Goal: Task Accomplishment & Management: Manage account settings

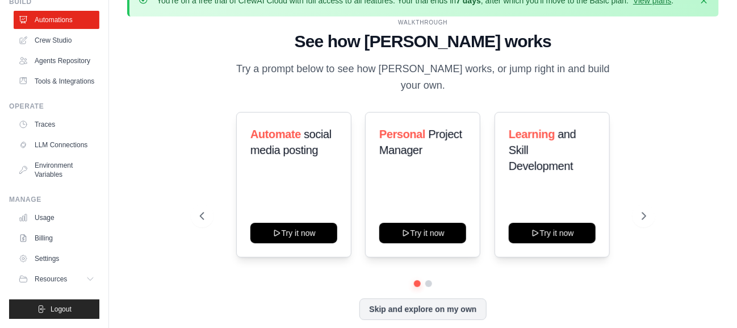
scroll to position [39, 0]
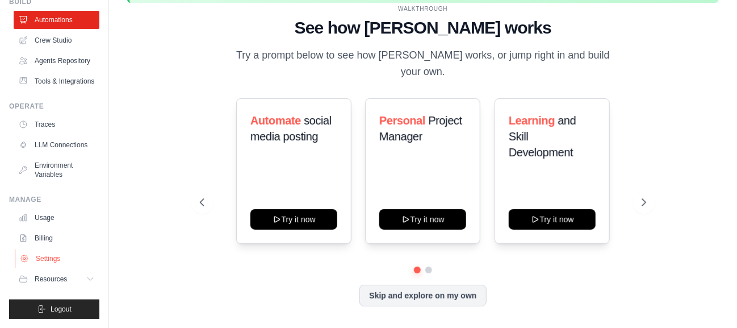
click at [67, 259] on link "Settings" at bounding box center [58, 258] width 86 height 18
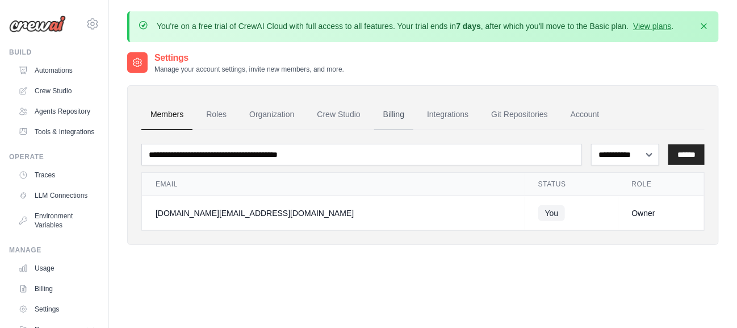
click at [392, 118] on link "Billing" at bounding box center [393, 114] width 39 height 31
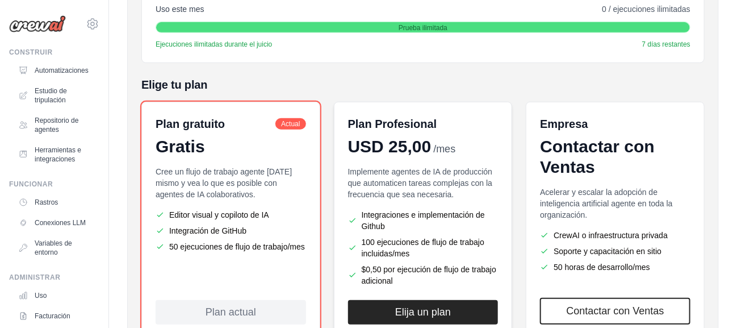
scroll to position [10, 0]
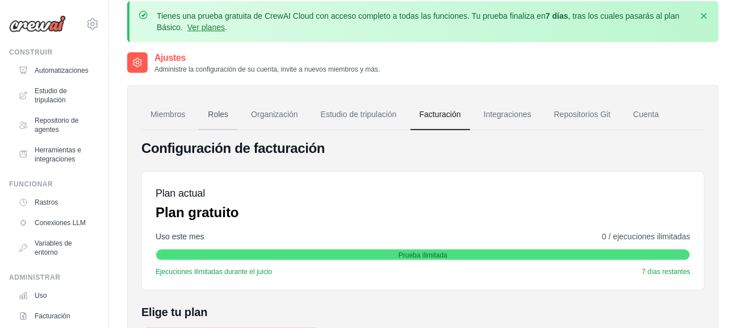
click at [216, 111] on font "Roles" at bounding box center [218, 114] width 20 height 9
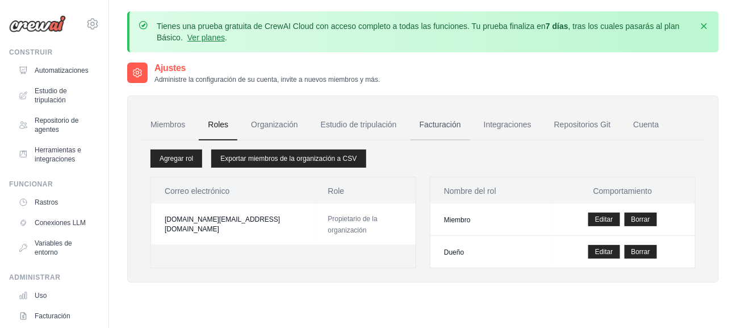
click at [438, 128] on font "Facturación" at bounding box center [440, 124] width 41 height 9
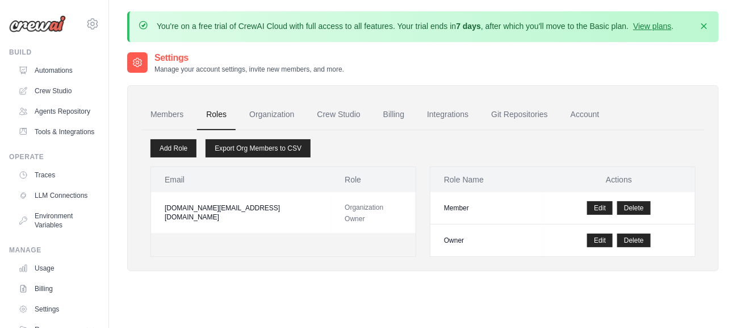
drag, startPoint x: 414, startPoint y: 85, endPoint x: 424, endPoint y: 94, distance: 14.1
click at [414, 85] on div "Members Roles Organization Crew Studio Billing Integrations Git Repositories Ac…" at bounding box center [423, 178] width 592 height 186
click at [504, 112] on link "Git Repositories" at bounding box center [519, 114] width 75 height 31
click at [445, 116] on link "Integrations" at bounding box center [448, 114] width 60 height 31
click at [569, 114] on link "Account" at bounding box center [585, 114] width 47 height 31
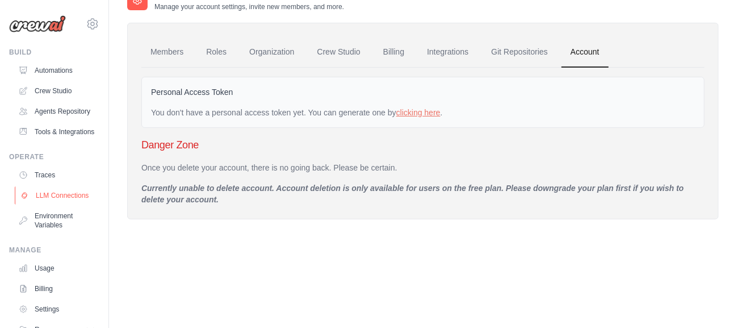
scroll to position [77, 0]
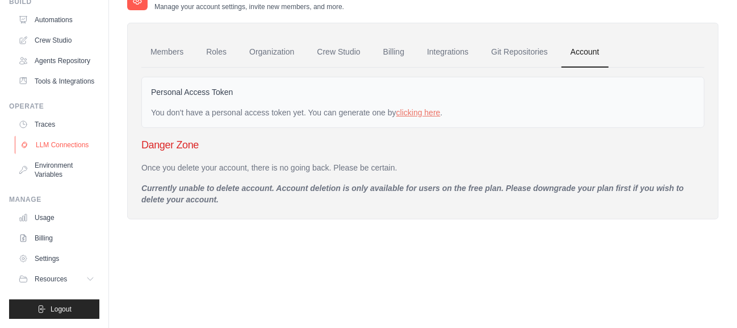
click at [62, 145] on link "LLM Connections" at bounding box center [58, 145] width 86 height 18
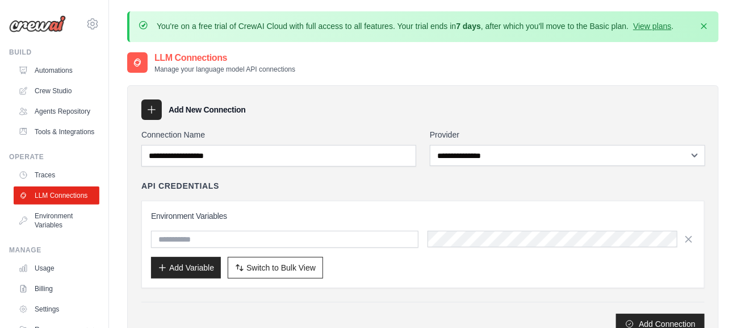
click at [447, 168] on div "**********" at bounding box center [423, 231] width 564 height 205
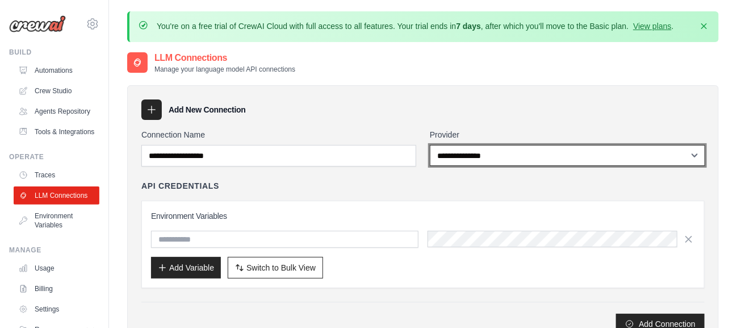
click at [450, 163] on select "**********" at bounding box center [568, 155] width 276 height 21
select select "******"
click at [430, 145] on select "**********" at bounding box center [568, 155] width 276 height 21
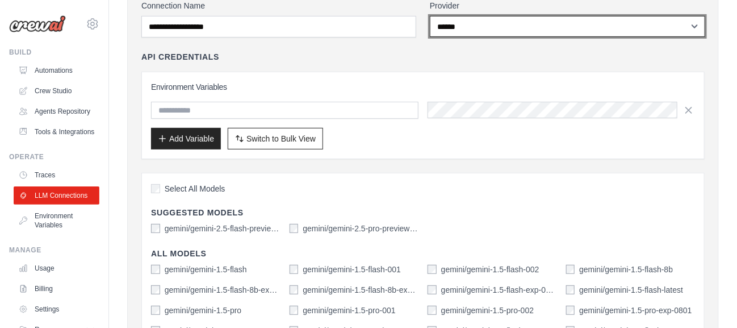
scroll to position [114, 0]
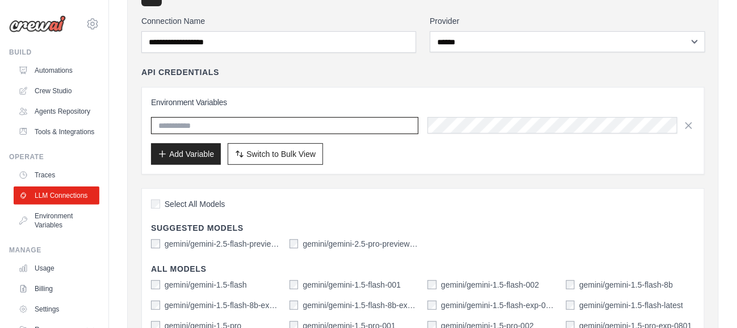
click at [333, 125] on input "text" at bounding box center [285, 125] width 268 height 17
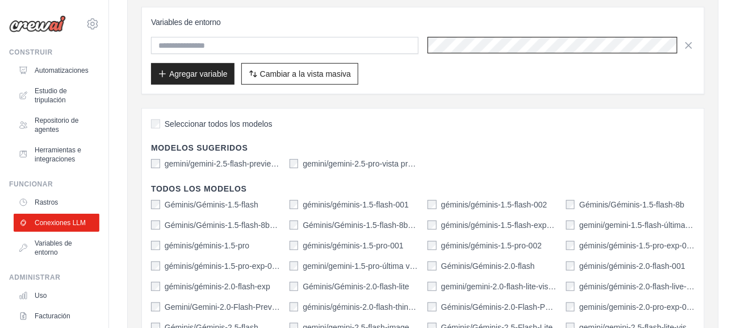
scroll to position [124, 0]
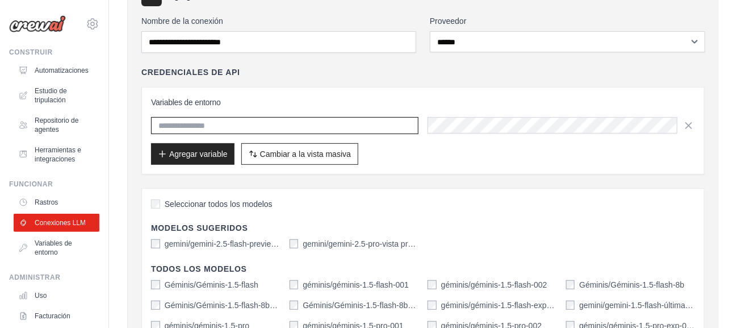
click at [224, 129] on input "text" at bounding box center [285, 125] width 268 height 17
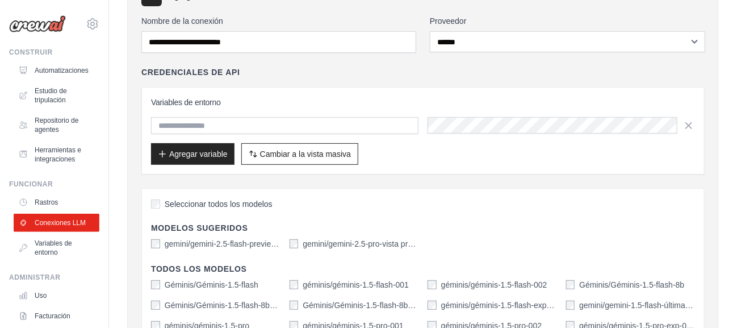
scroll to position [114, 0]
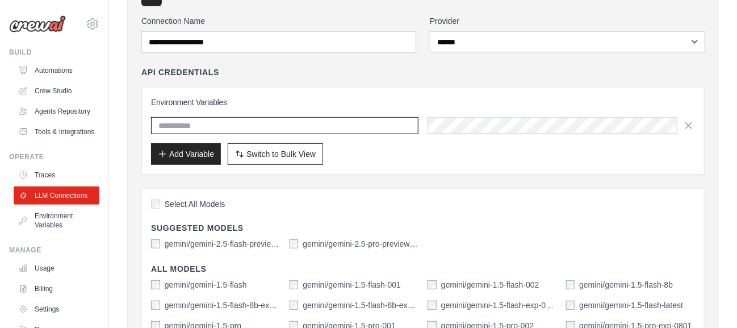
click at [248, 127] on input "text" at bounding box center [285, 125] width 268 height 17
type input "**"
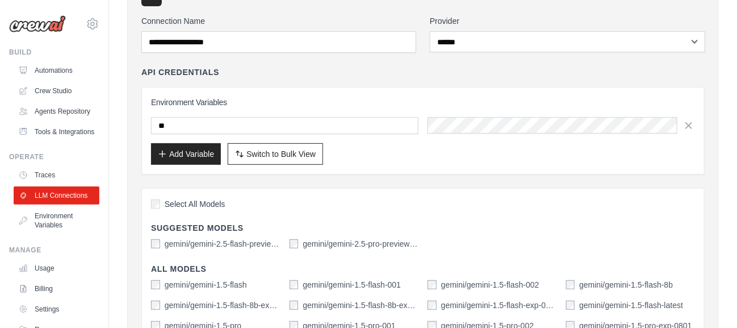
click at [510, 115] on div "Environment Variables ** Add Variable Switch to Bulk View Switch to Table View" at bounding box center [423, 131] width 544 height 68
click at [508, 158] on div "Add Variable Switch to Bulk View Switch to Table View" at bounding box center [423, 154] width 544 height 22
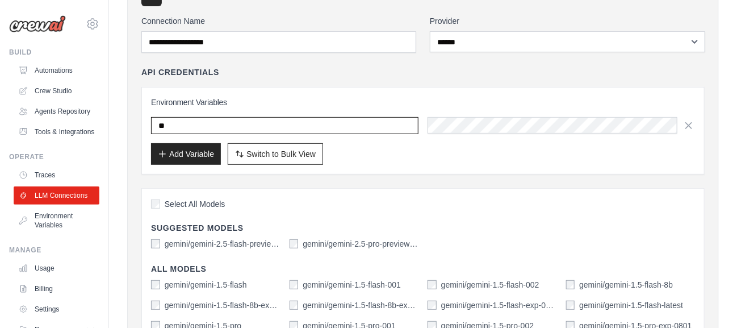
drag, startPoint x: 362, startPoint y: 128, endPoint x: 161, endPoint y: 130, distance: 201.7
click at [161, 130] on input "**" at bounding box center [285, 125] width 268 height 17
click at [177, 125] on input "**" at bounding box center [285, 125] width 268 height 17
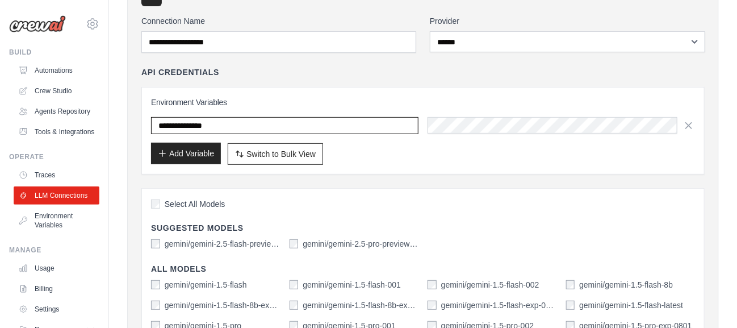
type input "**********"
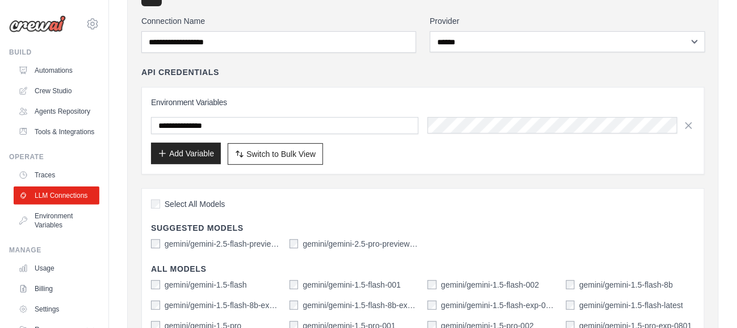
click at [184, 146] on button "Add Variable" at bounding box center [186, 154] width 70 height 22
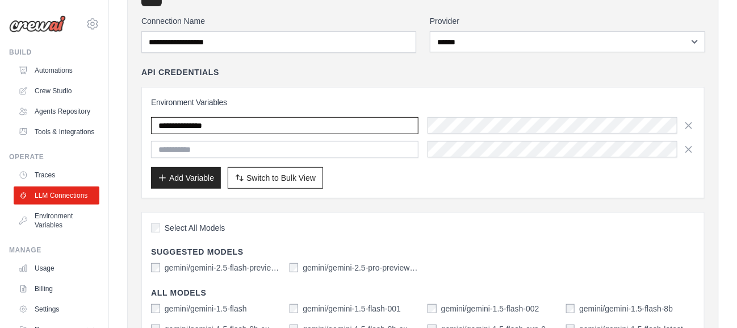
click at [279, 124] on input "**********" at bounding box center [285, 125] width 268 height 17
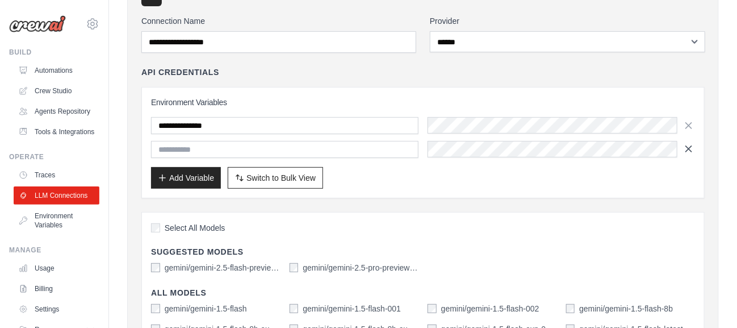
click at [690, 147] on icon "button" at bounding box center [688, 148] width 11 height 11
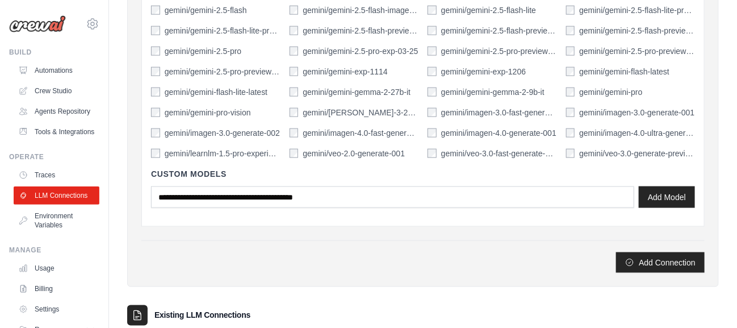
scroll to position [568, 0]
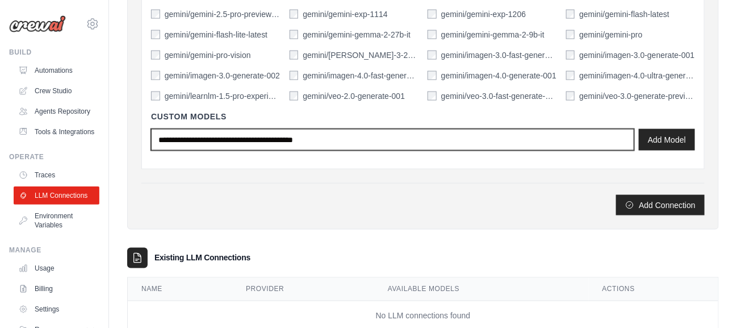
click at [277, 137] on input "text" at bounding box center [392, 140] width 483 height 22
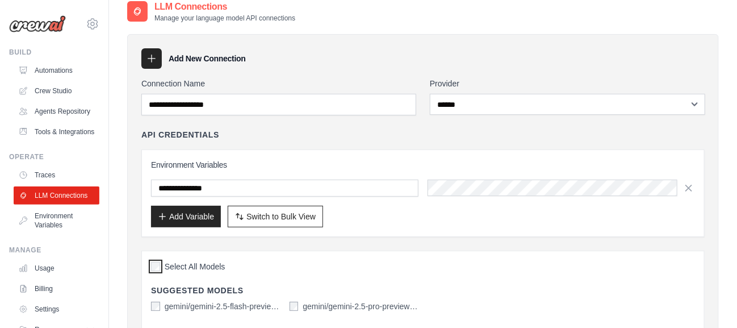
scroll to position [0, 0]
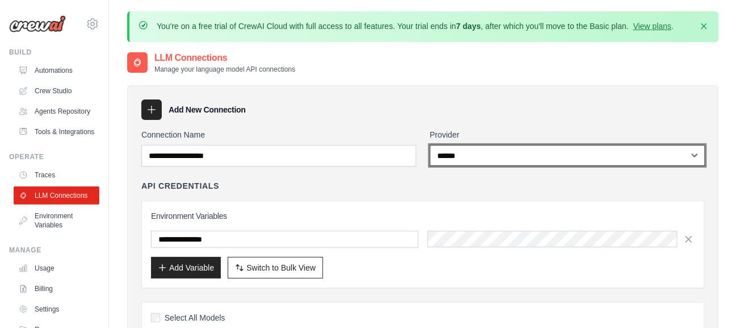
click at [451, 161] on select "**********" at bounding box center [568, 155] width 276 height 21
click at [430, 145] on select "**********" at bounding box center [568, 155] width 276 height 21
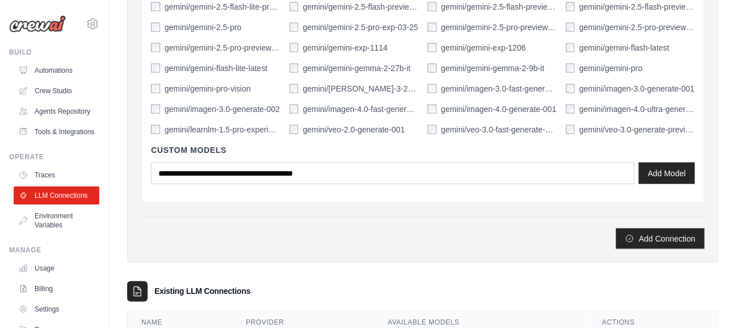
scroll to position [597, 0]
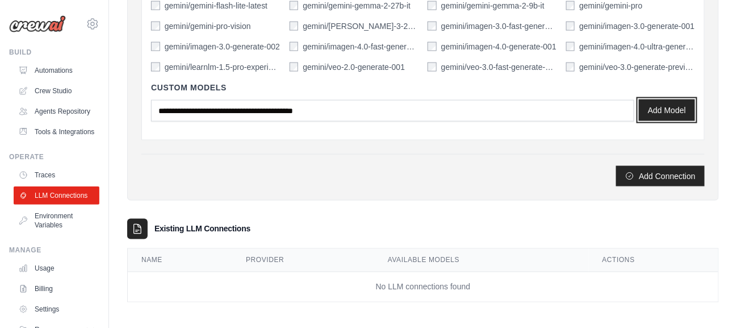
click at [653, 111] on button "Add Model" at bounding box center [667, 110] width 56 height 22
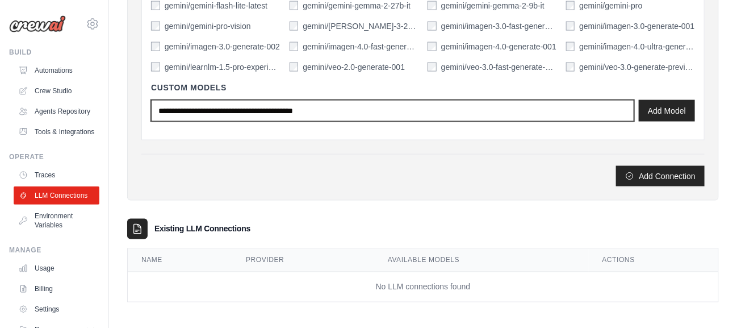
click at [471, 109] on input "text" at bounding box center [392, 111] width 483 height 22
click at [466, 110] on input "text" at bounding box center [392, 111] width 483 height 22
type input "*"
type input "**********"
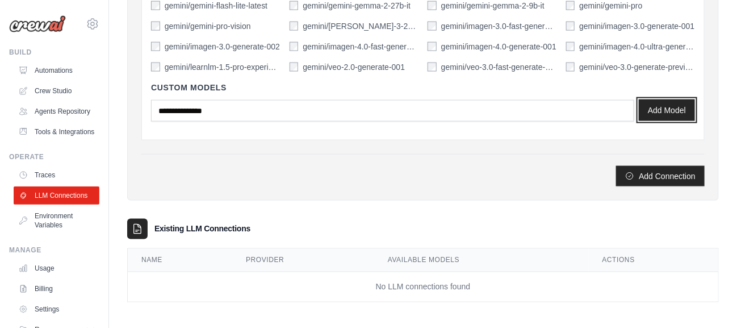
click at [658, 99] on button "Add Model" at bounding box center [667, 110] width 56 height 22
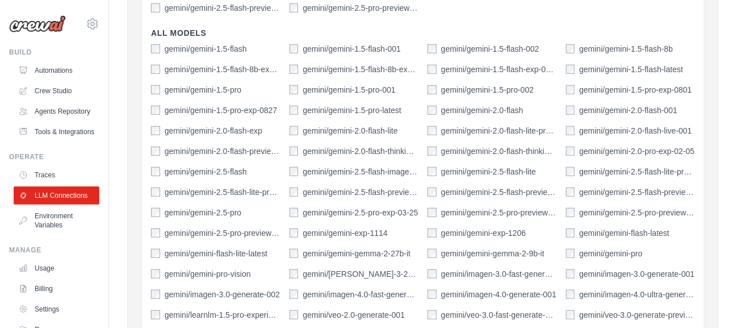
scroll to position [256, 0]
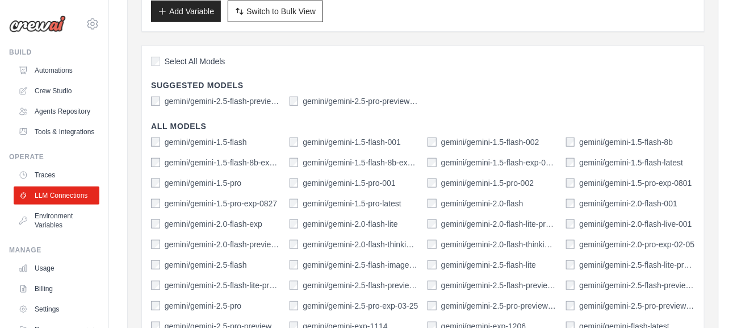
click at [221, 139] on label "gemini/gemini-1.5-flash" at bounding box center [206, 141] width 82 height 11
click at [198, 137] on label "gemini/gemini-1.5-flash" at bounding box center [206, 141] width 82 height 11
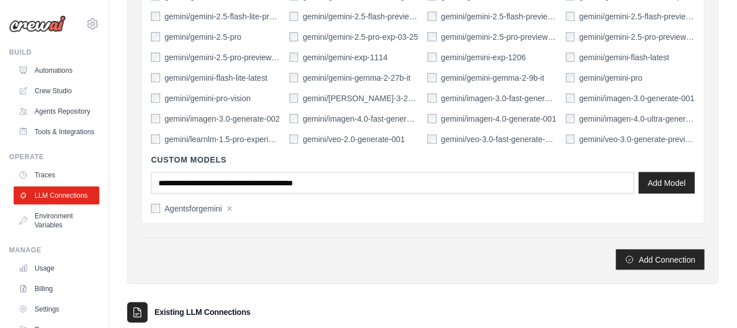
scroll to position [540, 0]
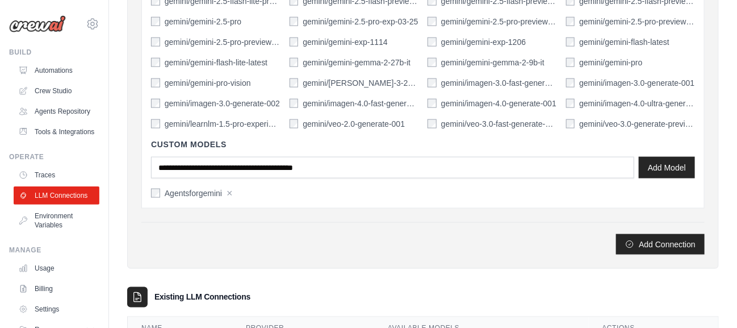
click at [229, 189] on button "×" at bounding box center [230, 193] width 6 height 10
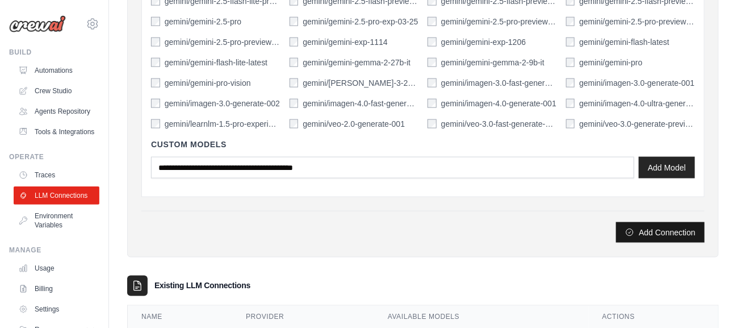
click at [646, 229] on button "Add Connection" at bounding box center [660, 232] width 89 height 20
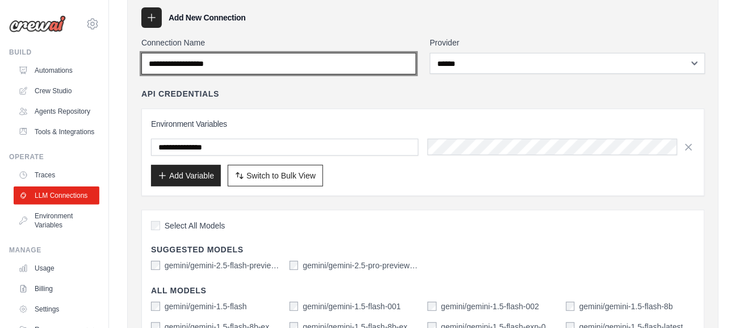
scroll to position [31, 0]
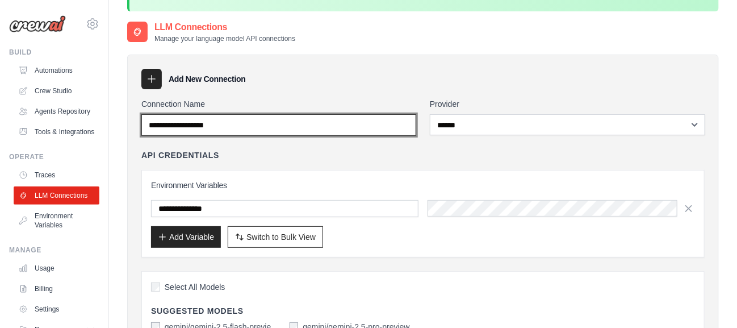
click at [314, 120] on input "Connection Name" at bounding box center [278, 125] width 275 height 22
type input "**********"
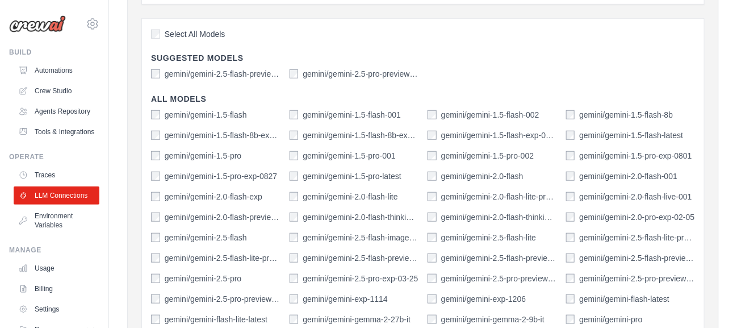
scroll to position [597, 0]
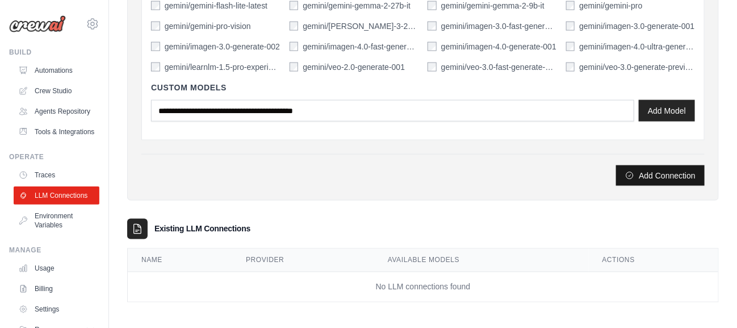
click at [634, 174] on icon "submit" at bounding box center [629, 175] width 9 height 9
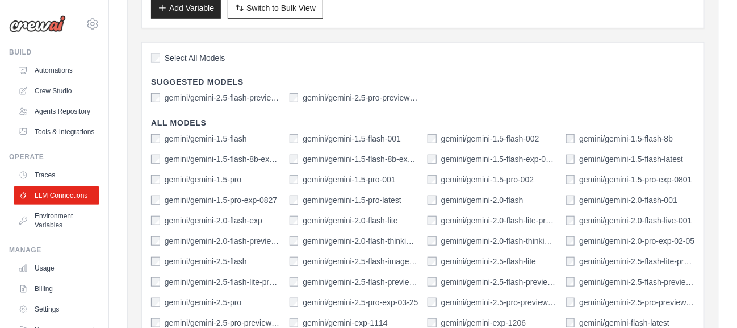
scroll to position [0, 0]
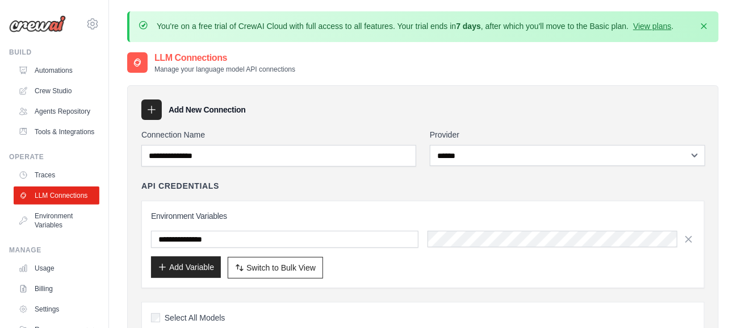
click at [213, 259] on button "Add Variable" at bounding box center [186, 267] width 70 height 22
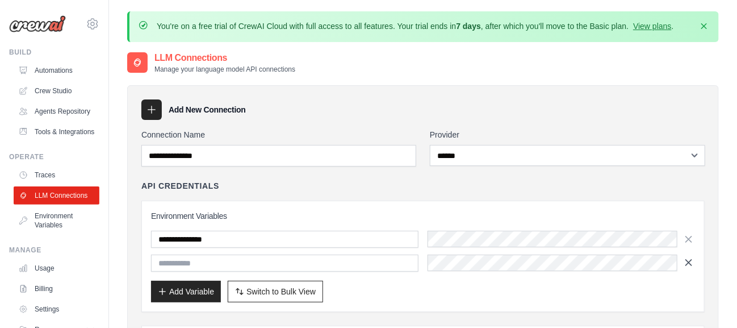
click at [695, 266] on button "button" at bounding box center [689, 262] width 14 height 17
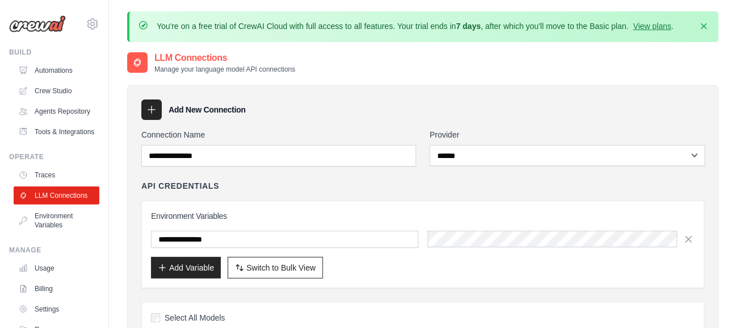
click at [184, 113] on h3 "Add New Connection" at bounding box center [207, 109] width 77 height 11
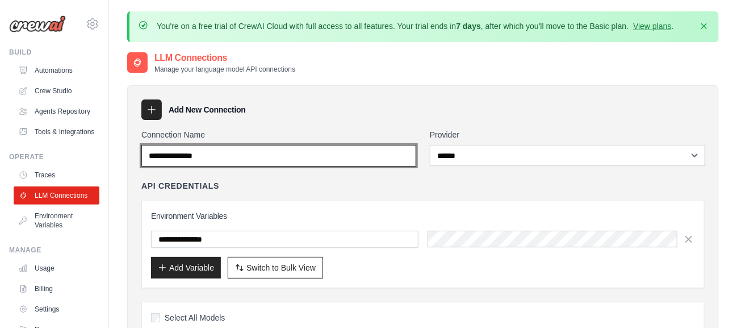
click at [175, 148] on input "**********" at bounding box center [278, 156] width 275 height 22
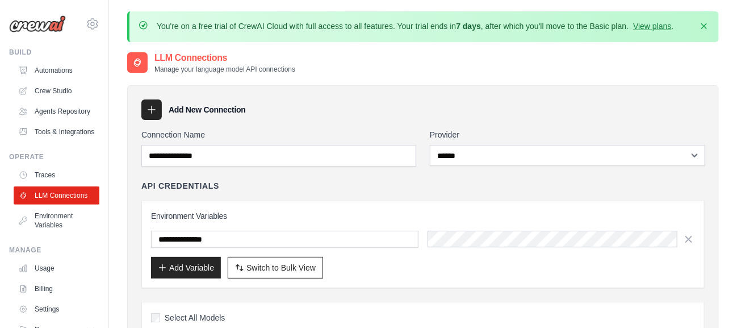
click at [157, 111] on div at bounding box center [151, 109] width 20 height 20
click at [181, 109] on h3 "Add New Connection" at bounding box center [207, 109] width 77 height 11
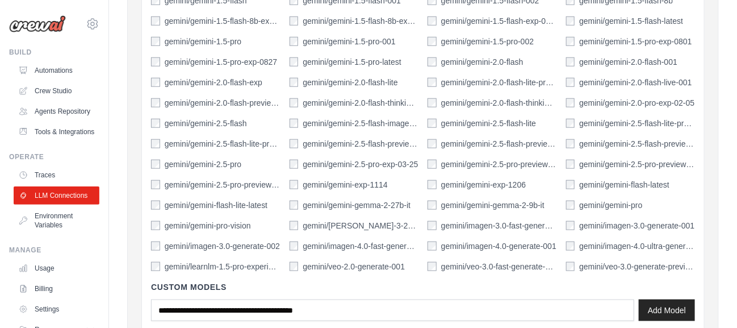
scroll to position [597, 0]
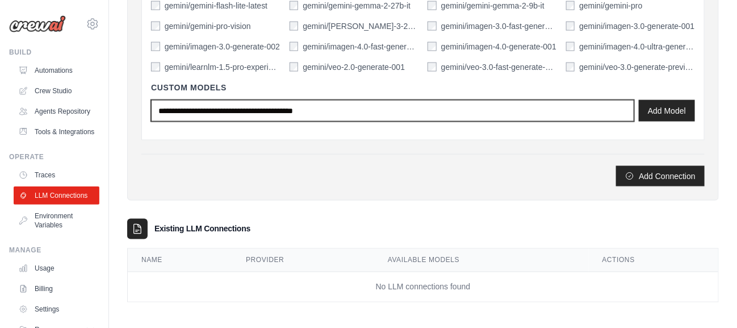
click at [550, 106] on input "text" at bounding box center [392, 111] width 483 height 22
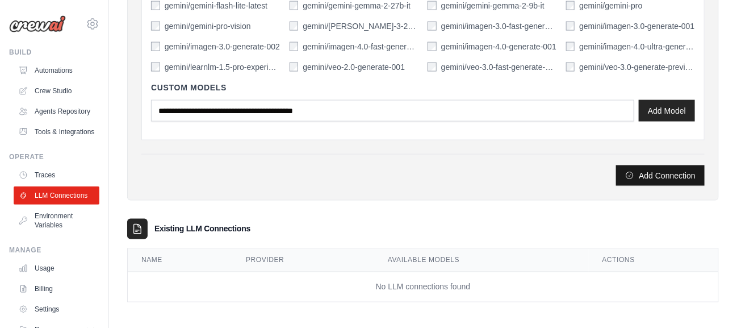
click at [655, 169] on button "Add Connection" at bounding box center [660, 175] width 89 height 20
click at [683, 165] on button "Add Connection" at bounding box center [660, 175] width 89 height 20
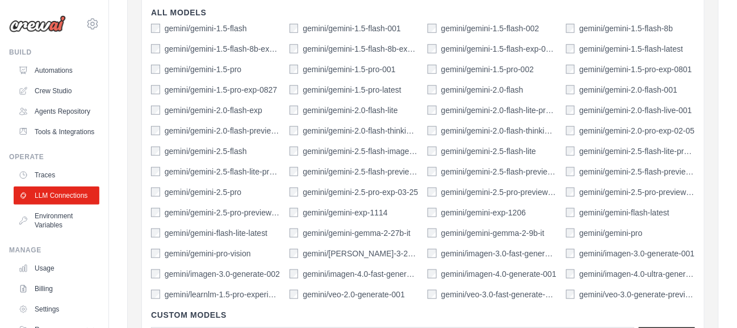
scroll to position [199, 0]
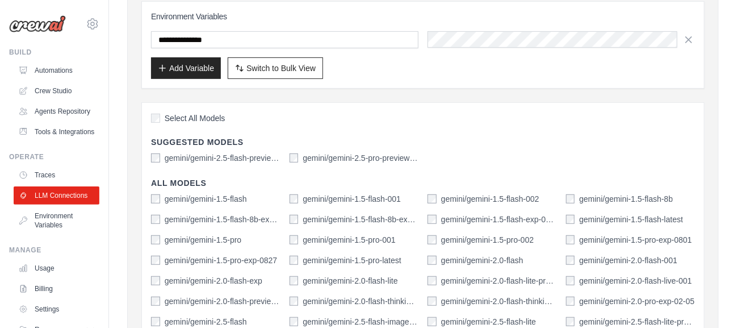
click at [247, 153] on label "gemini/gemini-2.5-flash-preview-04-17" at bounding box center [223, 157] width 116 height 11
click at [303, 153] on label "gemini/gemini-2.5-pro-preview-03-25" at bounding box center [361, 157] width 116 height 11
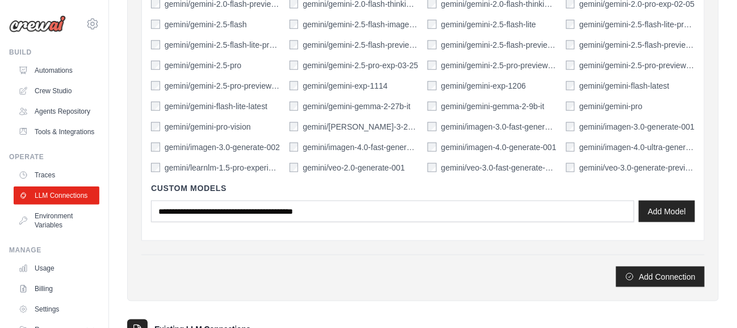
scroll to position [597, 0]
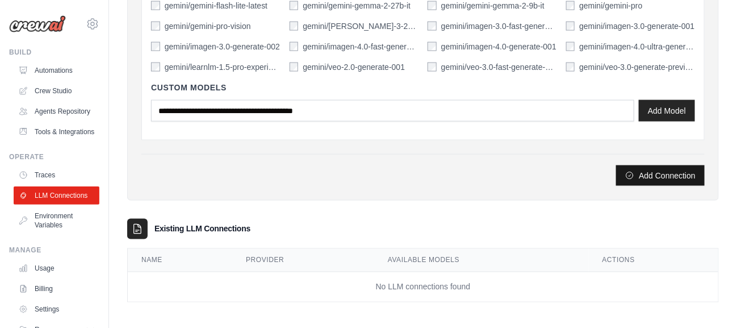
click at [657, 172] on button "Add Connection" at bounding box center [660, 175] width 89 height 20
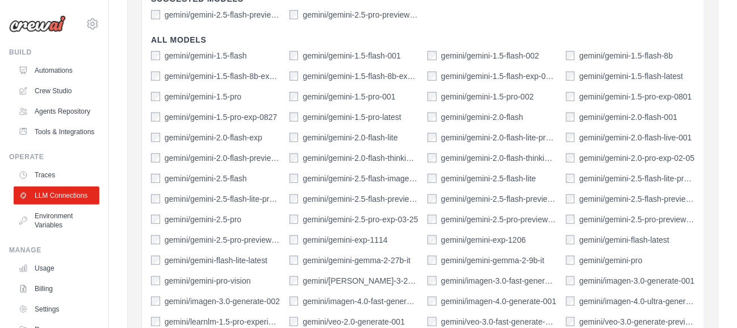
scroll to position [256, 0]
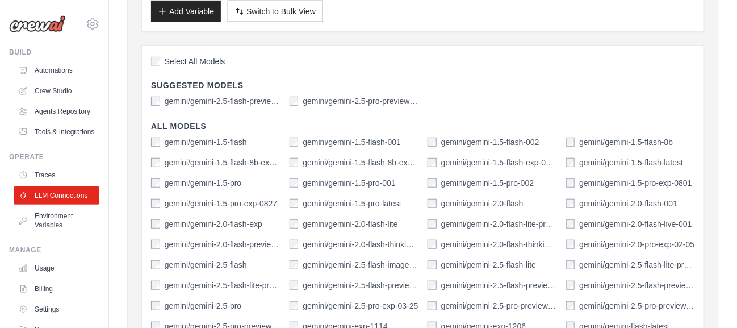
click at [294, 95] on div "gemini/gemini-2.5-pro-preview-03-25" at bounding box center [355, 100] width 130 height 11
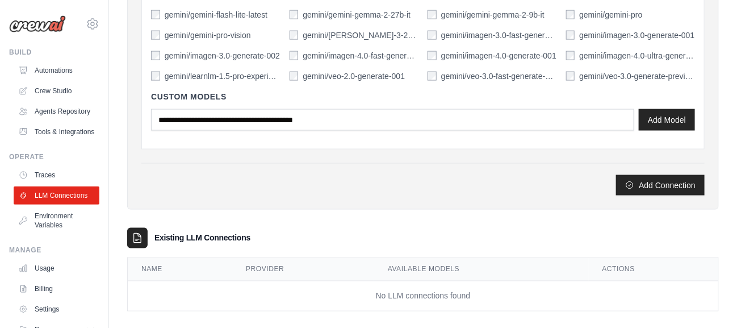
scroll to position [597, 0]
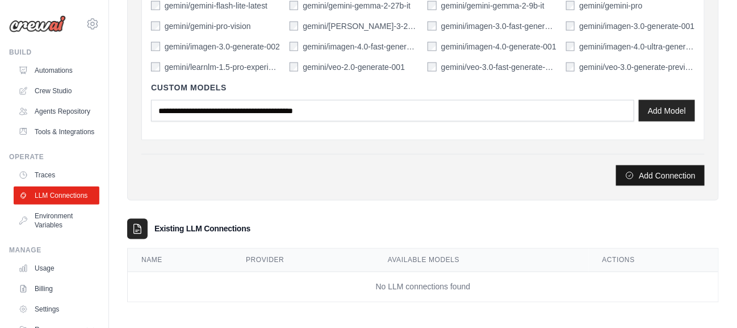
click at [629, 172] on icon "submit" at bounding box center [630, 175] width 7 height 7
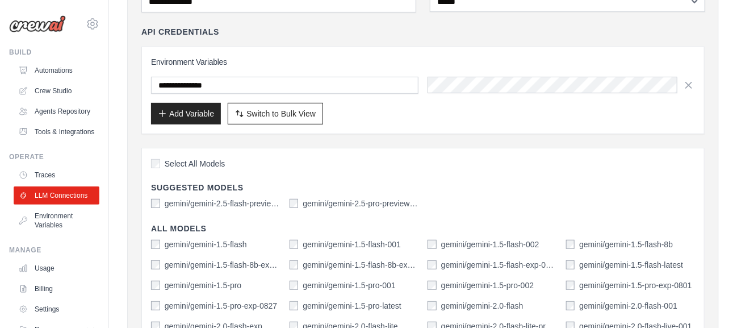
scroll to position [86, 0]
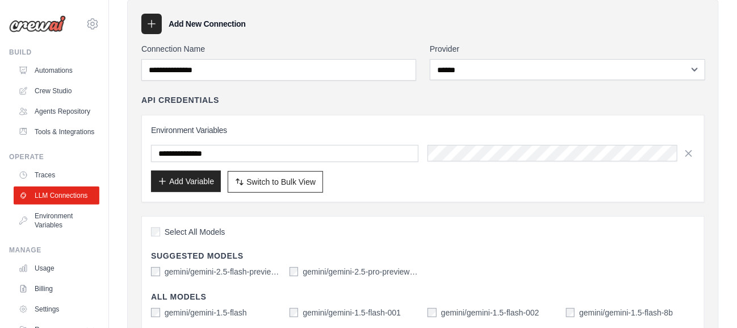
click at [199, 178] on button "Add Variable" at bounding box center [186, 181] width 70 height 22
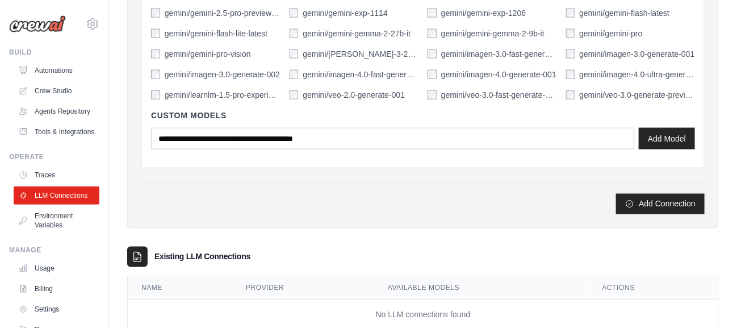
scroll to position [621, 0]
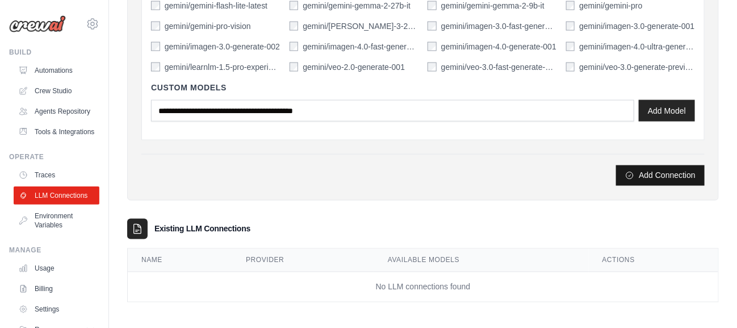
click at [676, 165] on button "Add Connection" at bounding box center [660, 175] width 89 height 20
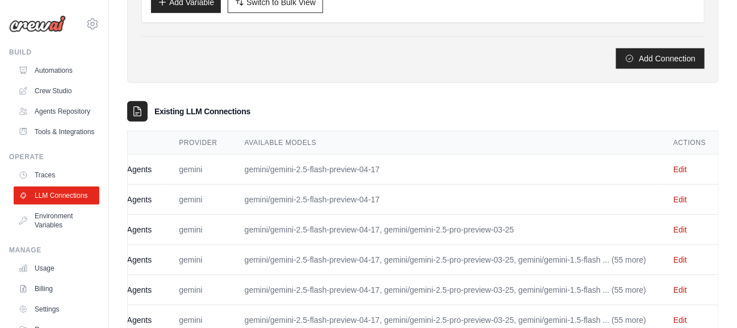
scroll to position [307, 0]
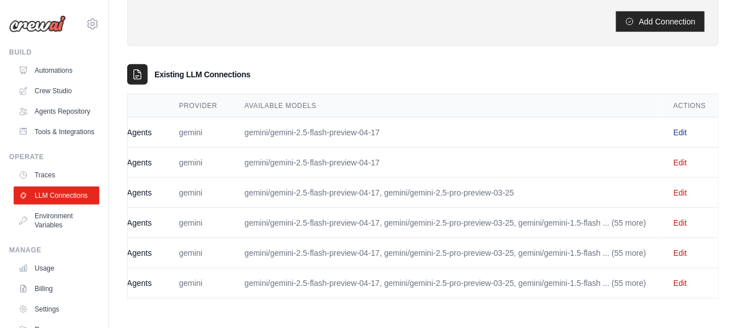
click at [681, 128] on link "Edit" at bounding box center [681, 132] width 14 height 9
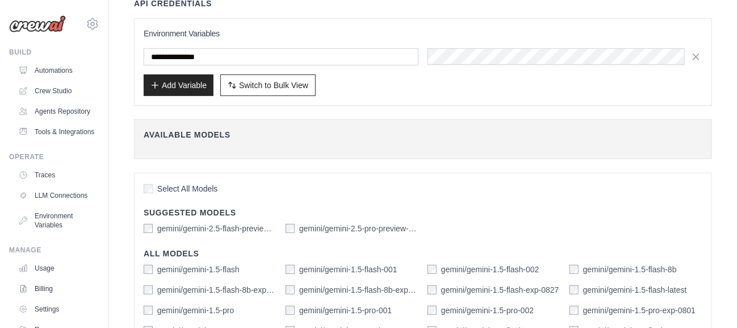
scroll to position [71, 0]
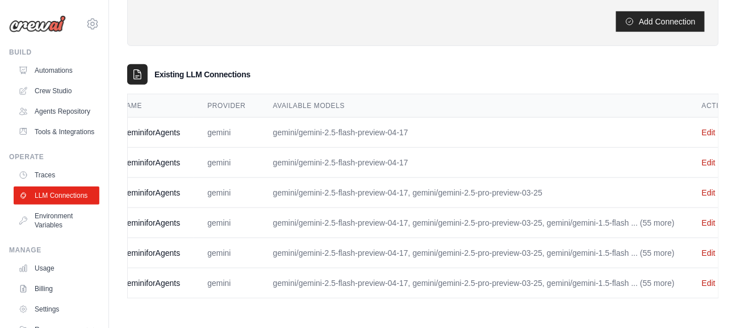
scroll to position [0, 49]
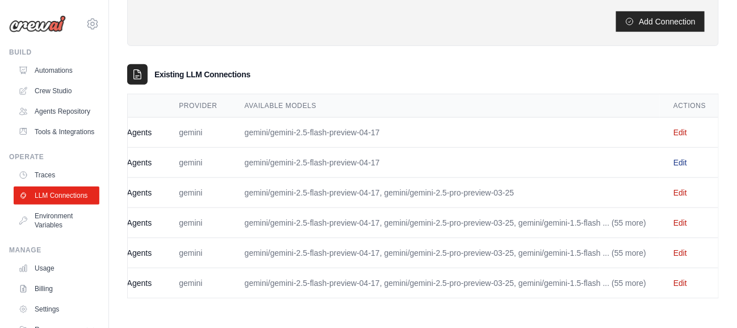
click at [683, 158] on link "Edit" at bounding box center [681, 162] width 14 height 9
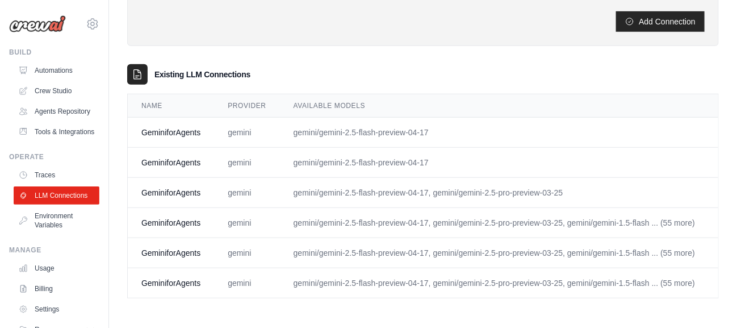
scroll to position [0, 49]
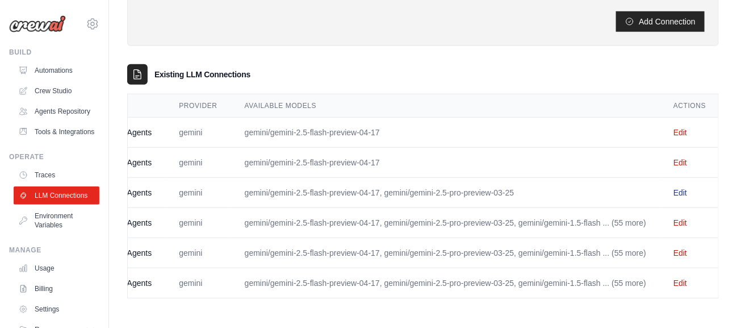
click at [675, 188] on link "Edit" at bounding box center [681, 192] width 14 height 9
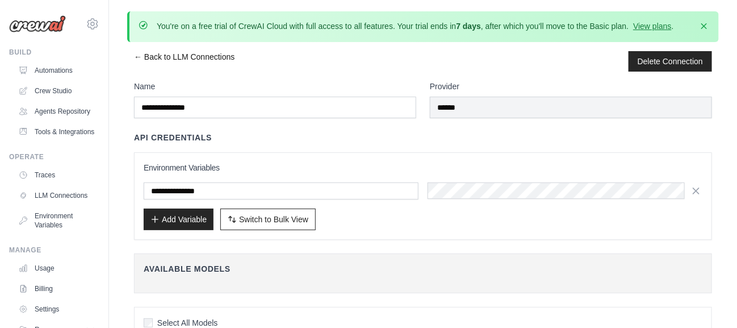
click at [140, 58] on link "← Back to LLM Connections" at bounding box center [184, 61] width 101 height 20
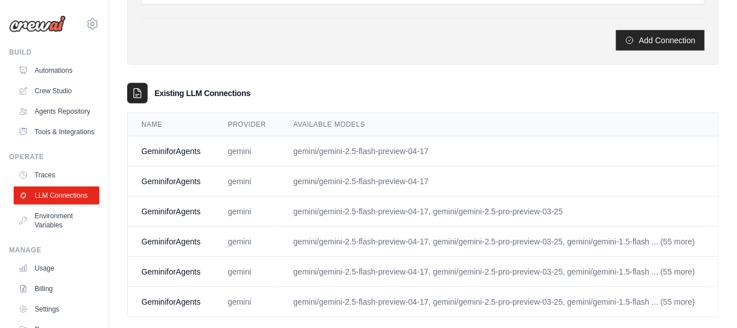
scroll to position [0, 49]
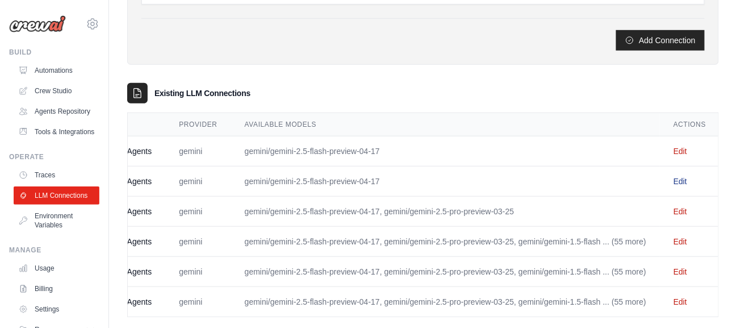
click at [682, 177] on link "Edit" at bounding box center [681, 181] width 14 height 9
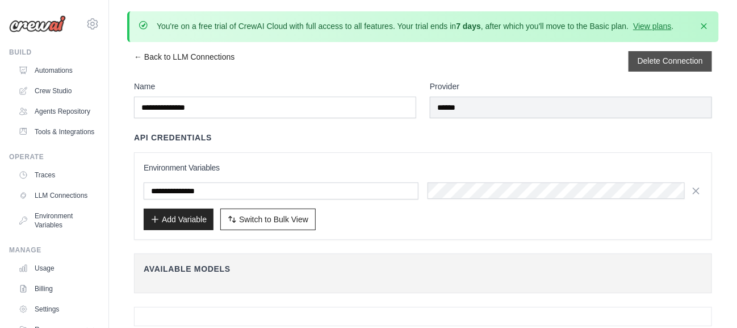
click at [669, 60] on button "Delete Connection" at bounding box center [670, 60] width 65 height 11
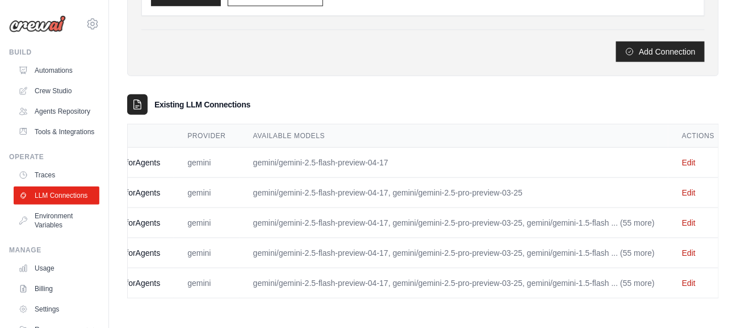
scroll to position [0, 49]
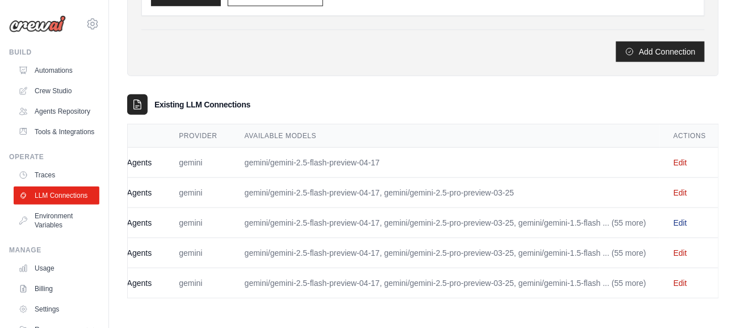
click at [683, 218] on link "Edit" at bounding box center [681, 222] width 14 height 9
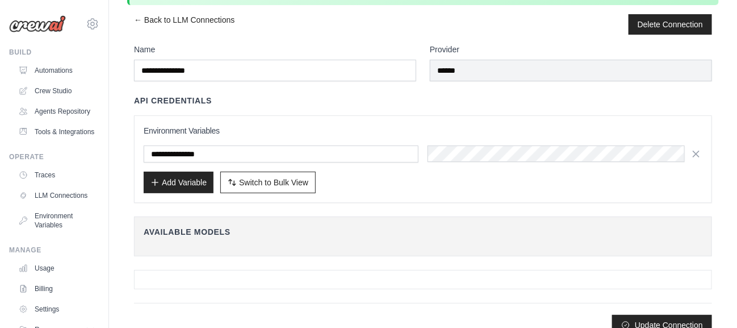
scroll to position [53, 0]
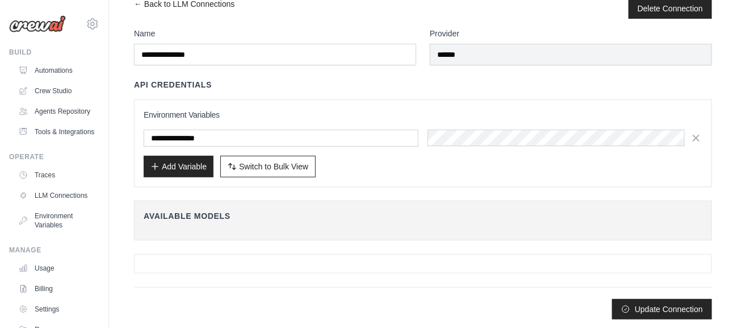
click at [273, 256] on div at bounding box center [423, 263] width 578 height 19
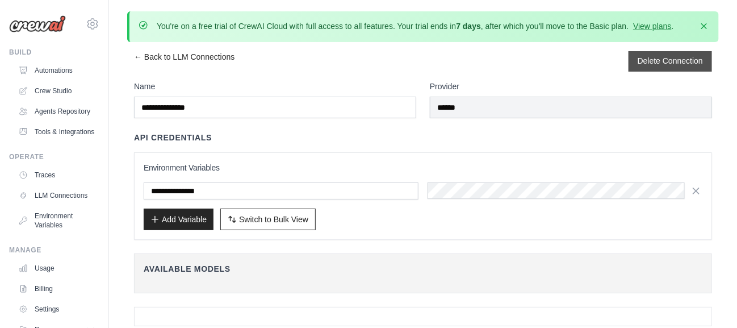
click at [661, 66] on form "Delete Connection" at bounding box center [670, 61] width 65 height 11
click at [683, 60] on button "Delete Connection" at bounding box center [670, 60] width 65 height 11
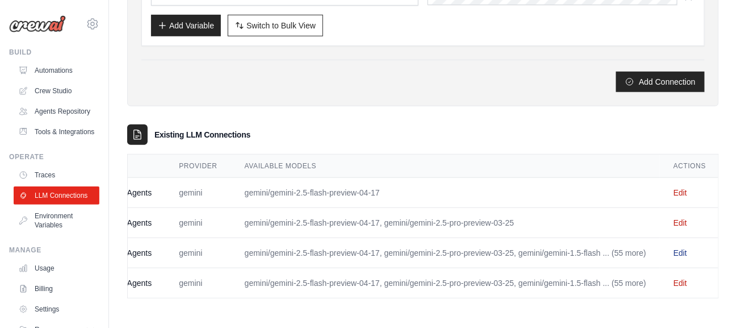
click at [682, 248] on link "Edit" at bounding box center [681, 252] width 14 height 9
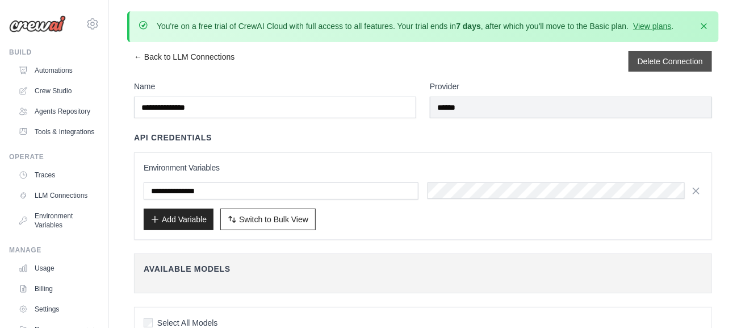
click at [691, 68] on div "Delete Connection" at bounding box center [671, 61] width 84 height 20
click at [347, 57] on div "← Back to LLM Connections Delete Connection" at bounding box center [423, 61] width 578 height 20
click at [644, 65] on button "Delete Connection" at bounding box center [670, 60] width 65 height 11
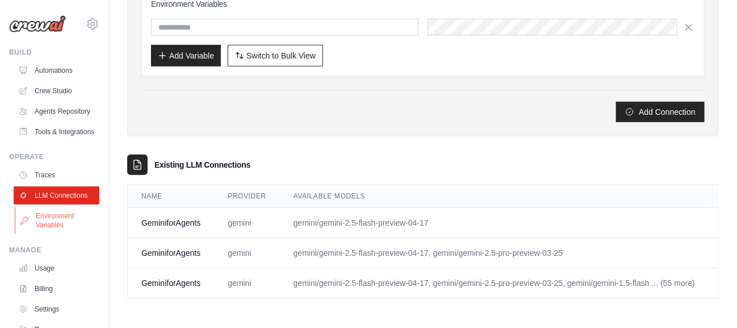
click at [69, 234] on link "Environment Variables" at bounding box center [58, 220] width 86 height 27
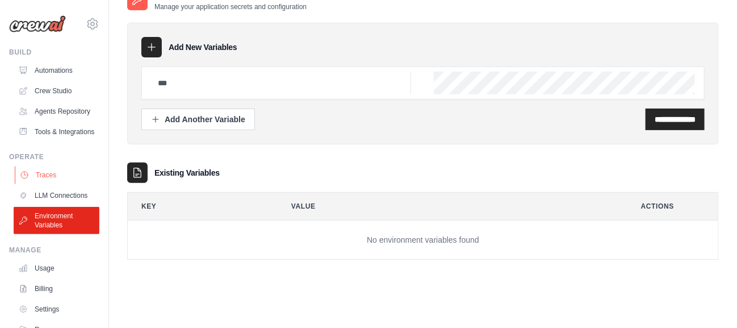
click at [36, 184] on link "Traces" at bounding box center [58, 175] width 86 height 18
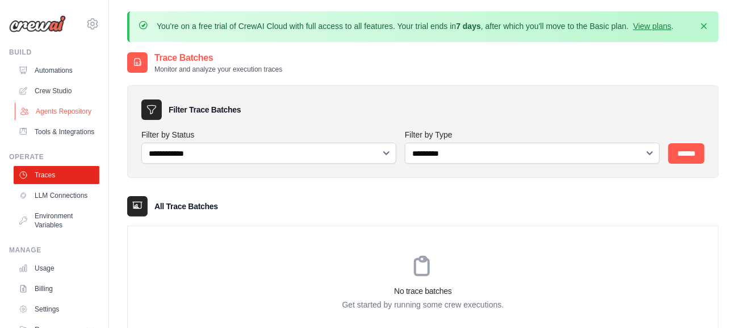
click at [64, 114] on link "Agents Repository" at bounding box center [58, 111] width 86 height 18
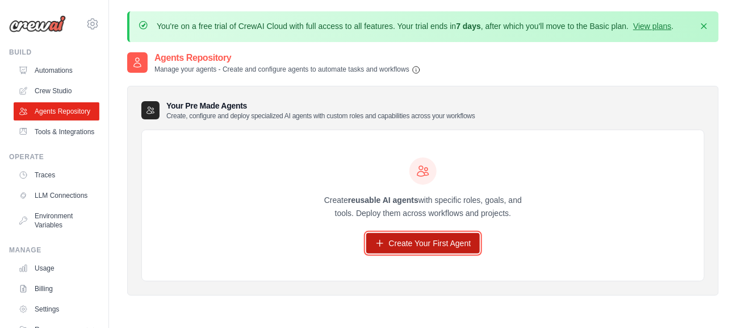
click at [405, 236] on link "Create Your First Agent" at bounding box center [423, 243] width 114 height 20
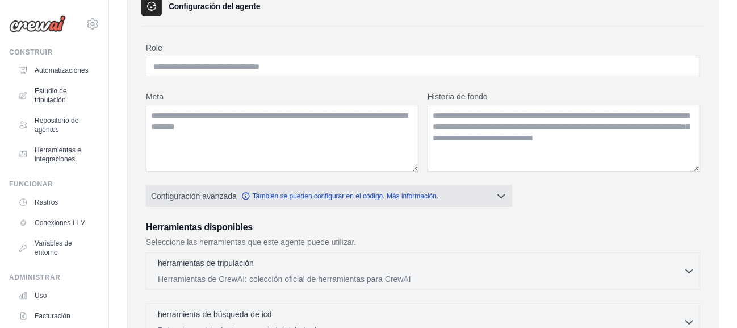
scroll to position [124, 0]
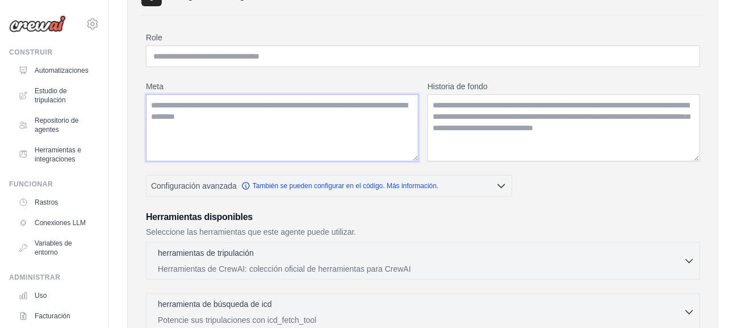
click at [260, 112] on textarea "Meta" at bounding box center [282, 127] width 273 height 67
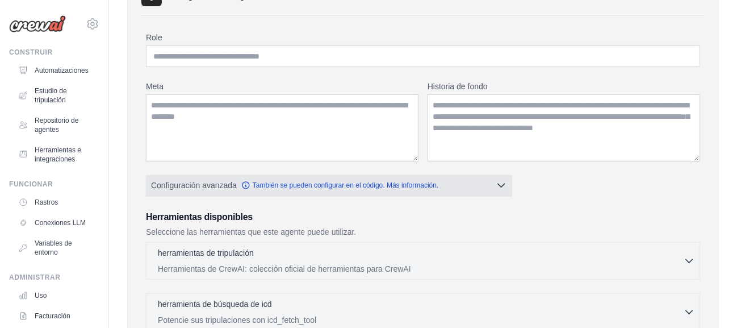
click at [505, 189] on button "Configuración avanzada También se pueden configurar en el código. Más informaci…" at bounding box center [329, 185] width 365 height 20
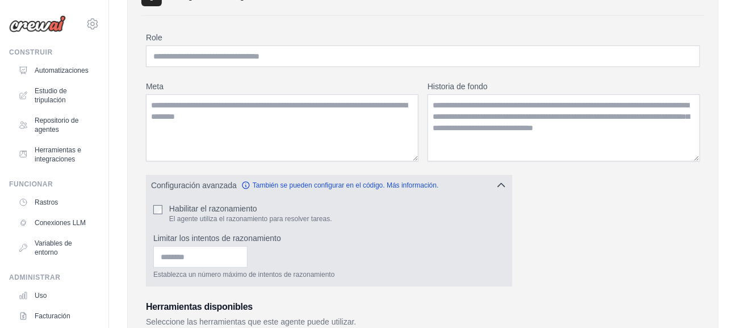
click at [505, 189] on button "Configuración avanzada También se pueden configurar en el código. Más informaci…" at bounding box center [329, 185] width 365 height 20
